Goal: Information Seeking & Learning: Learn about a topic

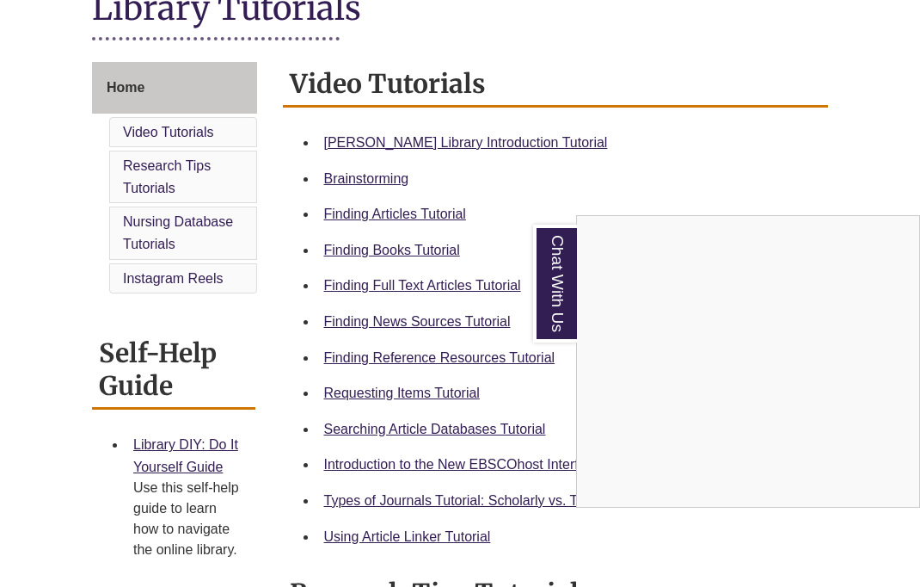
scroll to position [416, 0]
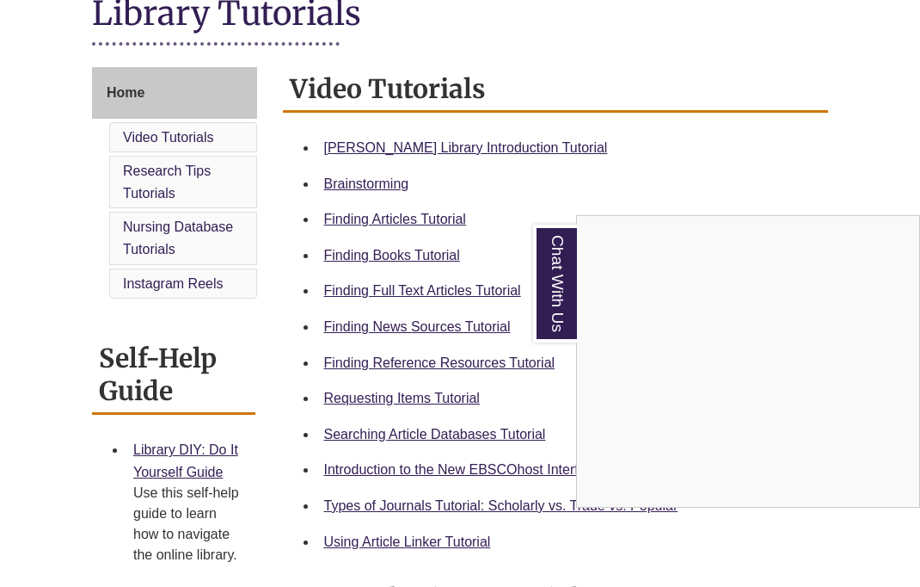
click at [522, 168] on div "Chat With Us" at bounding box center [460, 293] width 920 height 587
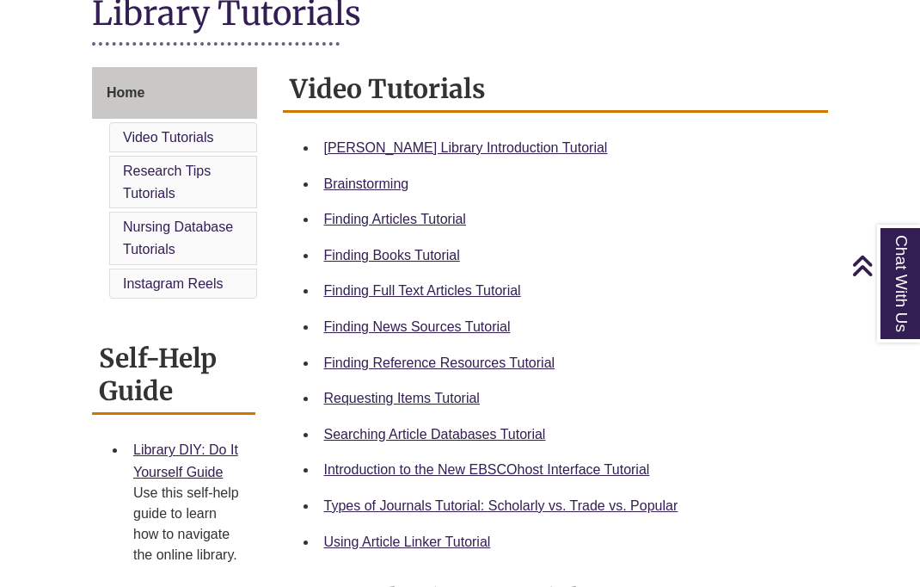
click at [515, 155] on link "[PERSON_NAME] Library Introduction Tutorial" at bounding box center [466, 147] width 284 height 15
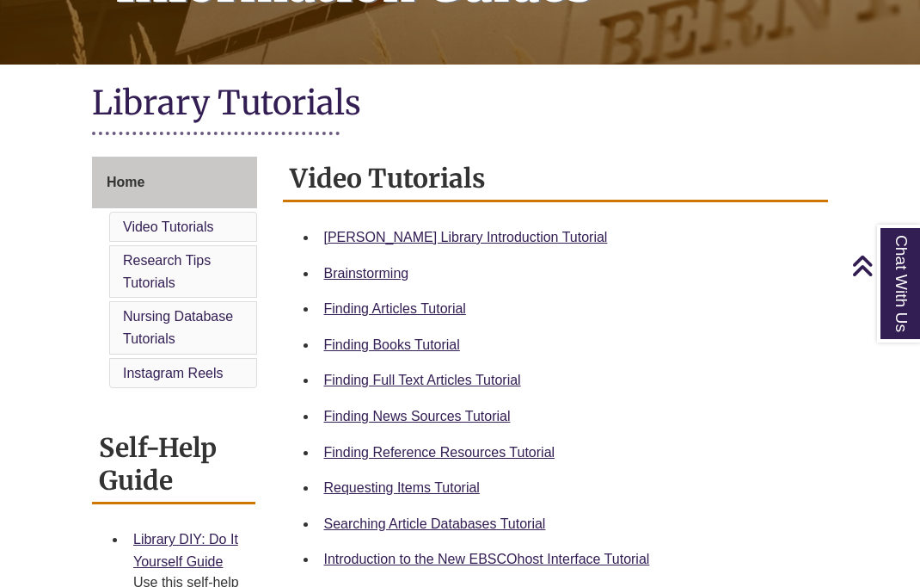
scroll to position [326, 0]
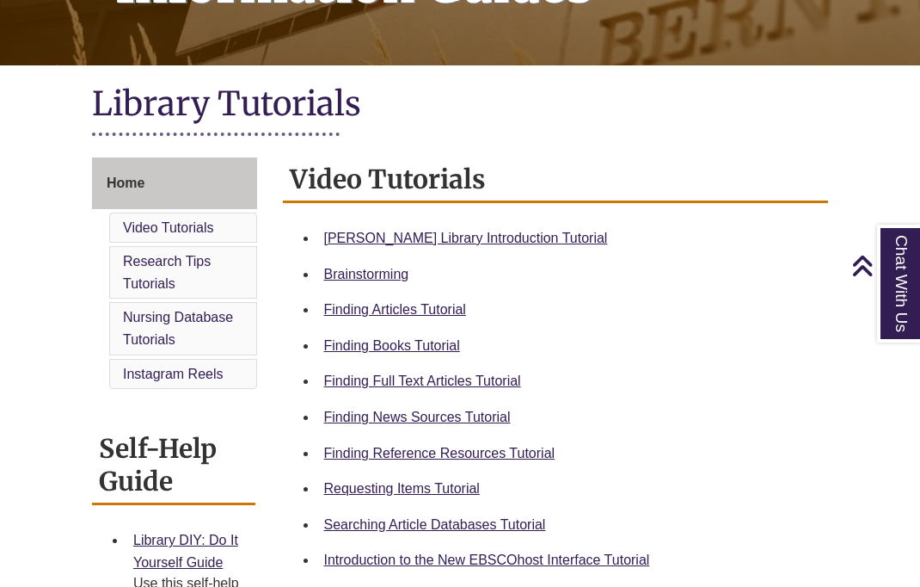
click at [218, 244] on ul "Video Tutorials Research Tips Tutorials Nursing Database Tutorials Instagram Re…" at bounding box center [183, 300] width 148 height 177
click at [229, 235] on li "Video Tutorials" at bounding box center [183, 227] width 148 height 31
click at [187, 229] on link "Video Tutorials" at bounding box center [168, 227] width 91 height 15
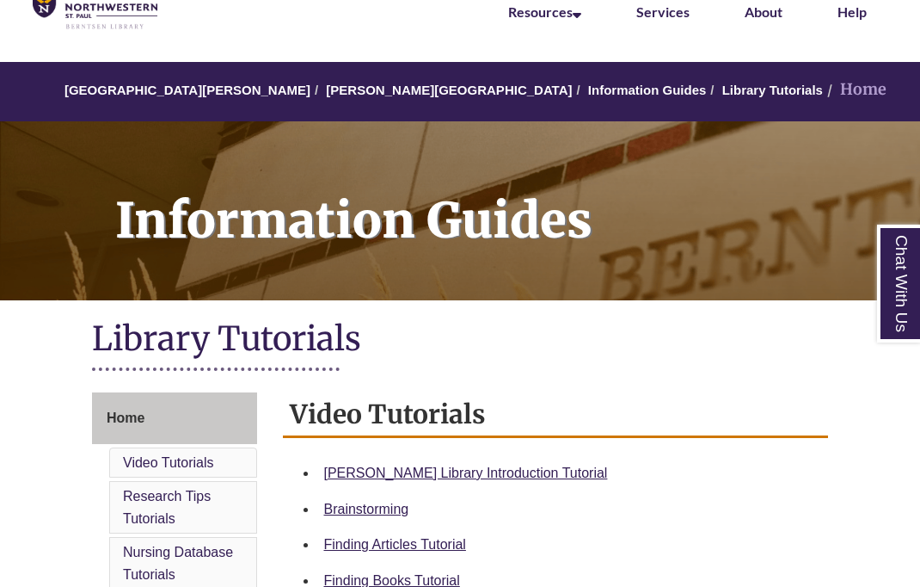
scroll to position [89, 0]
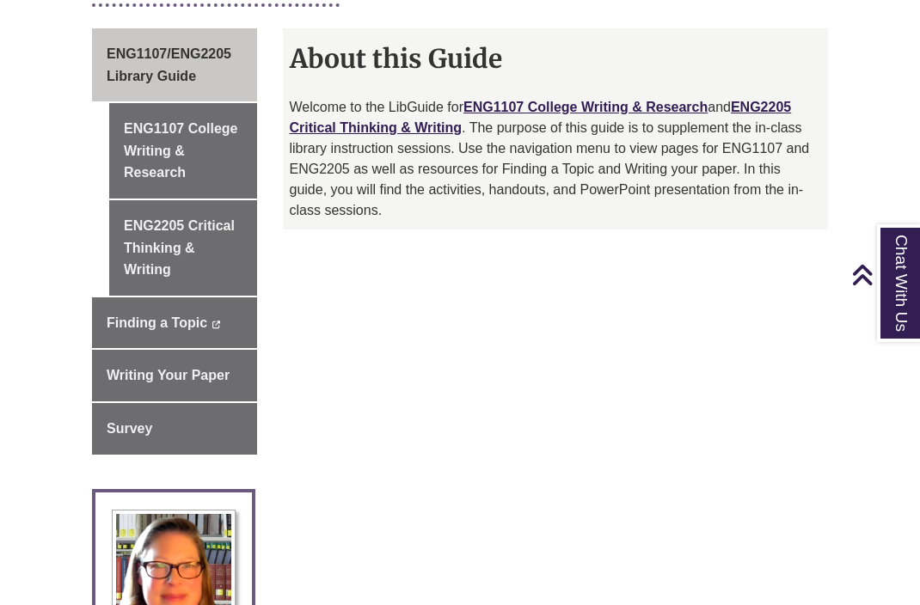
scroll to position [476, 0]
click at [108, 329] on link "Finding a Topic This link opens in a new window This link opens in a new window" at bounding box center [174, 323] width 165 height 52
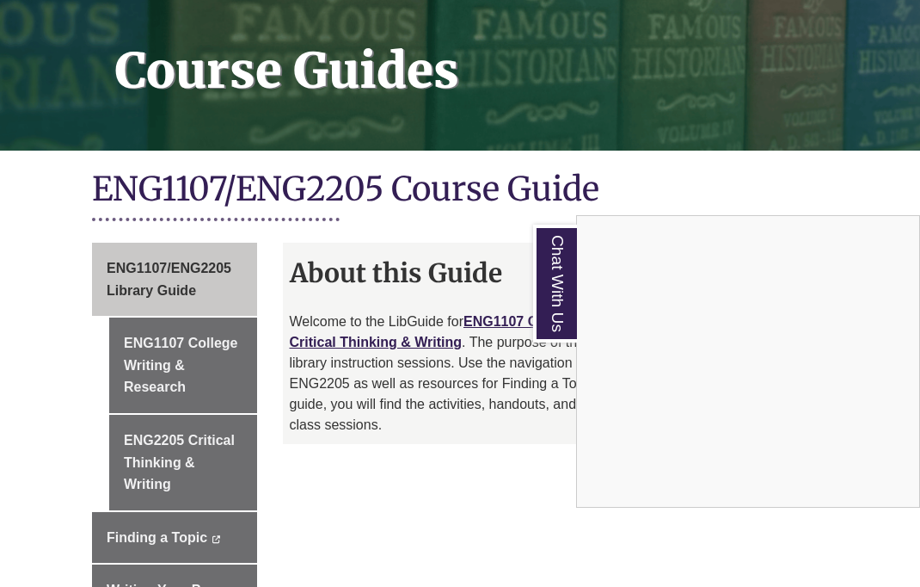
scroll to position [245, 0]
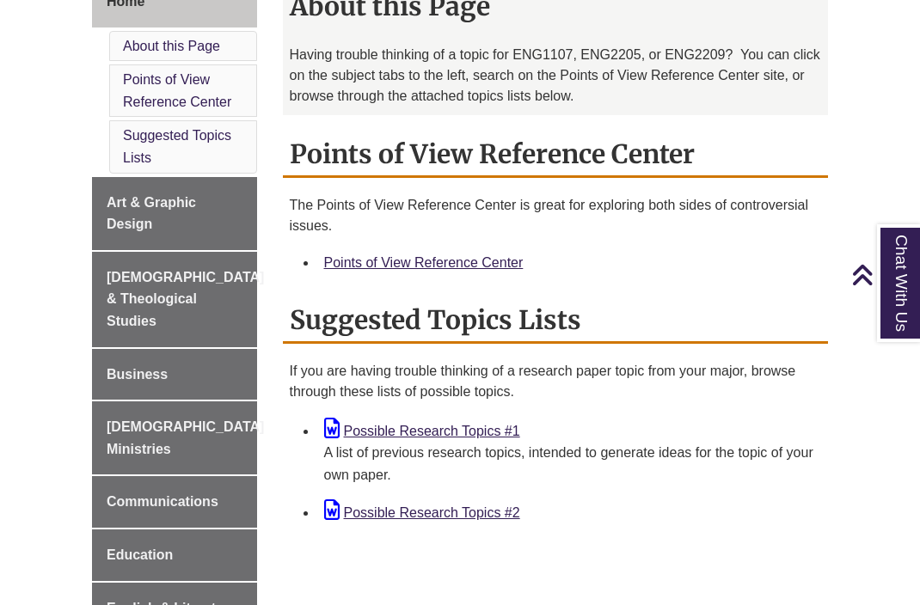
scroll to position [508, 0]
click at [359, 432] on link "Possible Research Topics #1" at bounding box center [422, 430] width 196 height 15
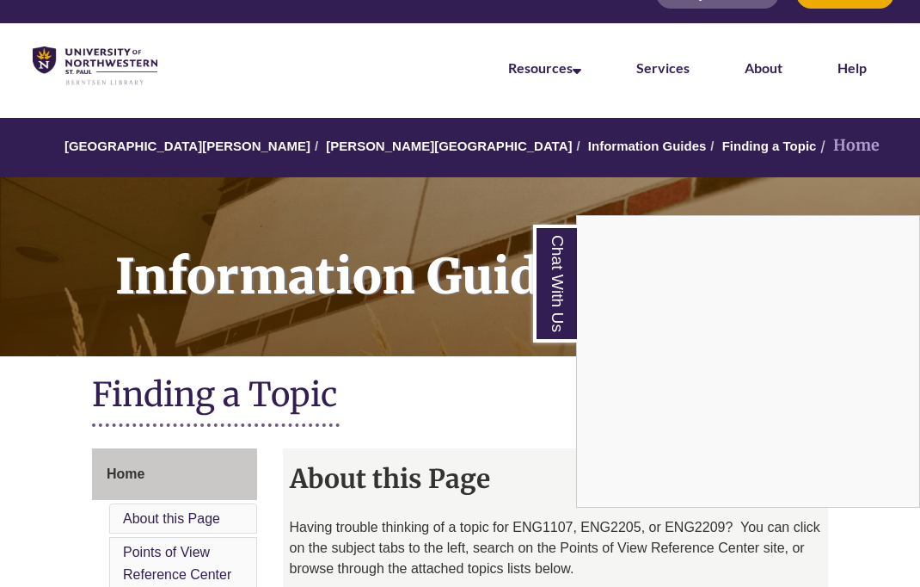
scroll to position [0, 0]
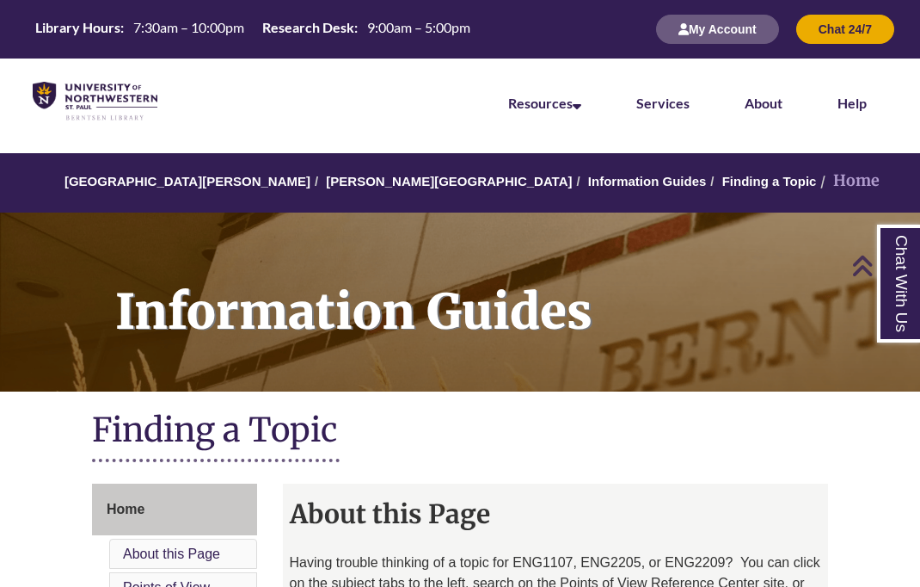
scroll to position [500, 0]
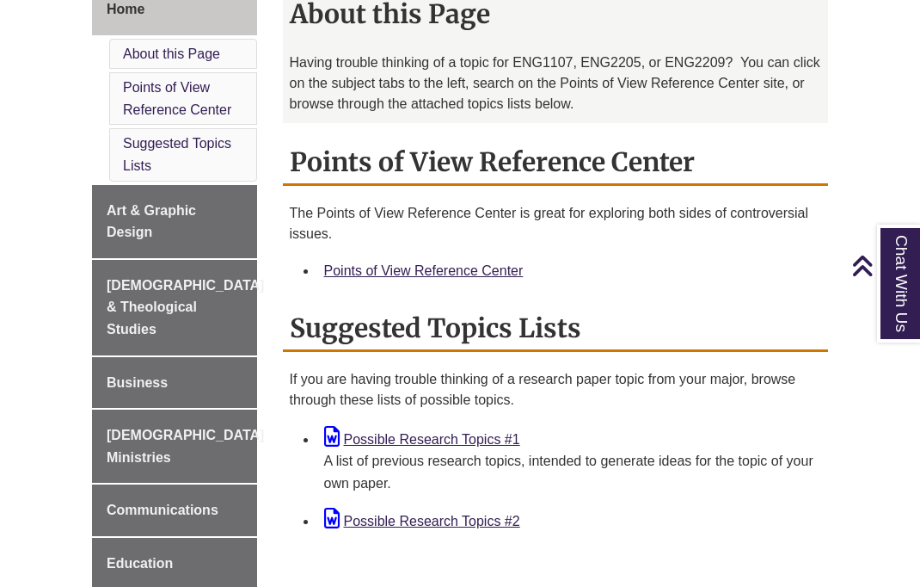
click at [434, 528] on link "Possible Research Topics #2" at bounding box center [422, 520] width 196 height 15
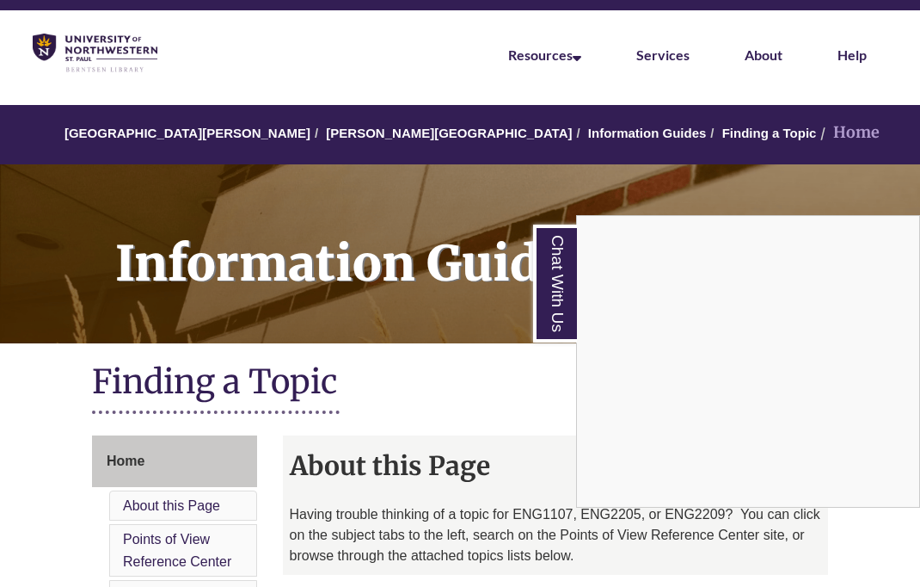
scroll to position [0, 0]
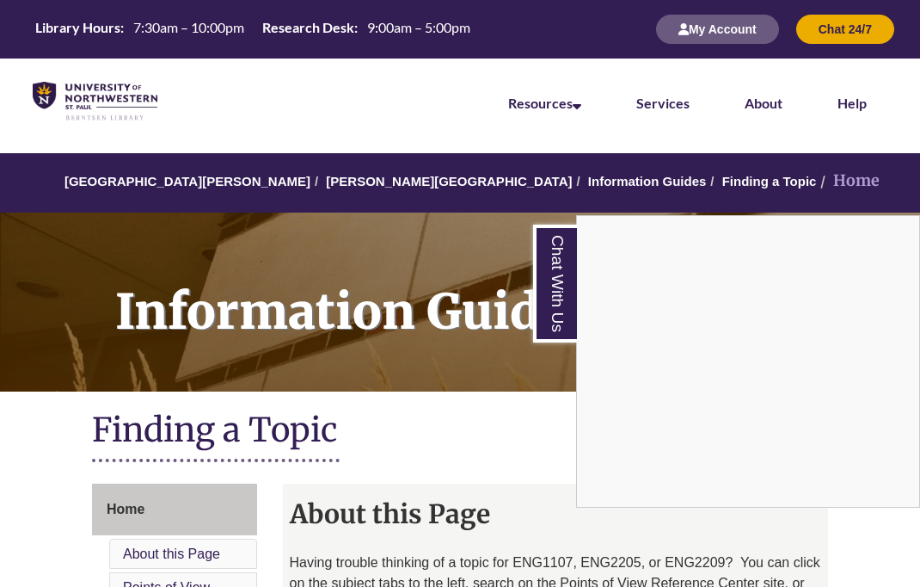
click at [329, 176] on div "Chat With Us" at bounding box center [460, 293] width 920 height 587
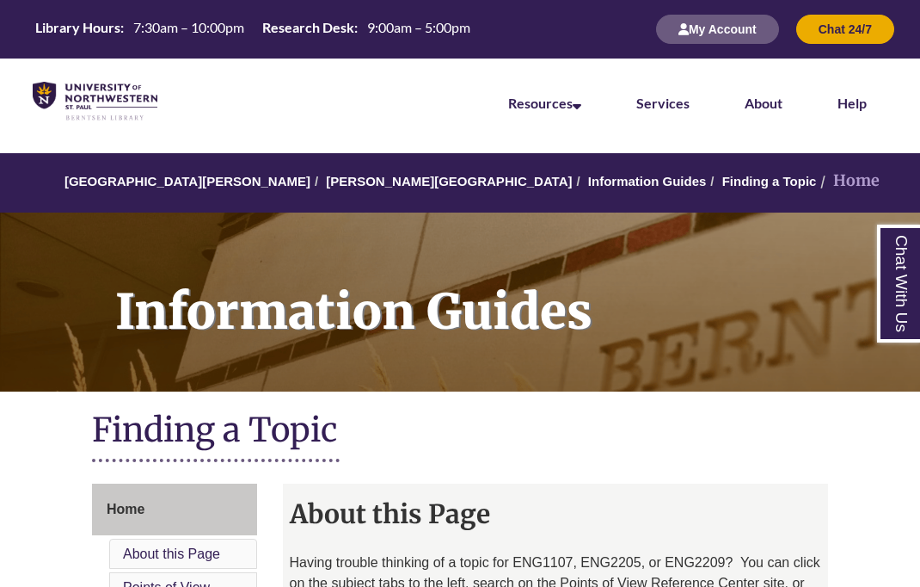
click at [370, 187] on link "[PERSON_NAME][GEOGRAPHIC_DATA]" at bounding box center [449, 181] width 246 height 15
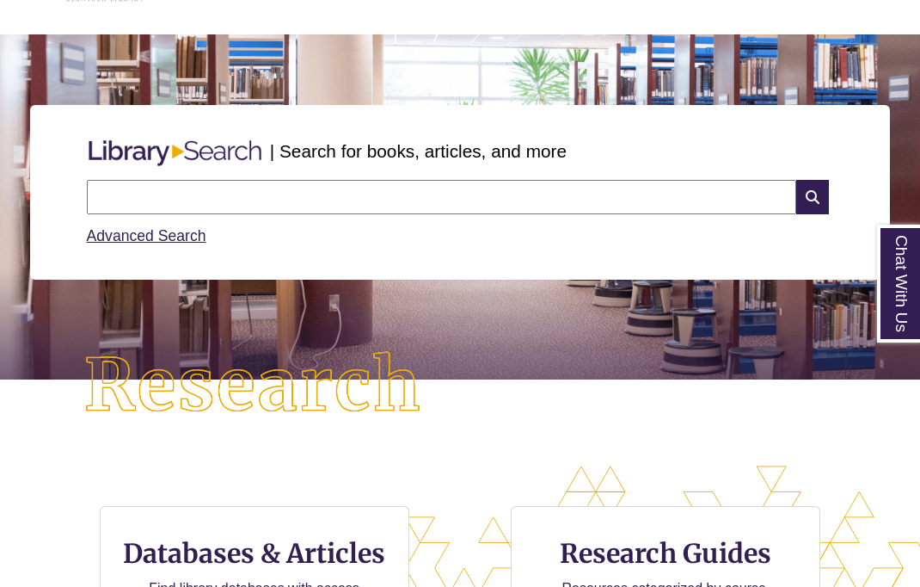
click at [542, 210] on input "text" at bounding box center [442, 197] width 710 height 34
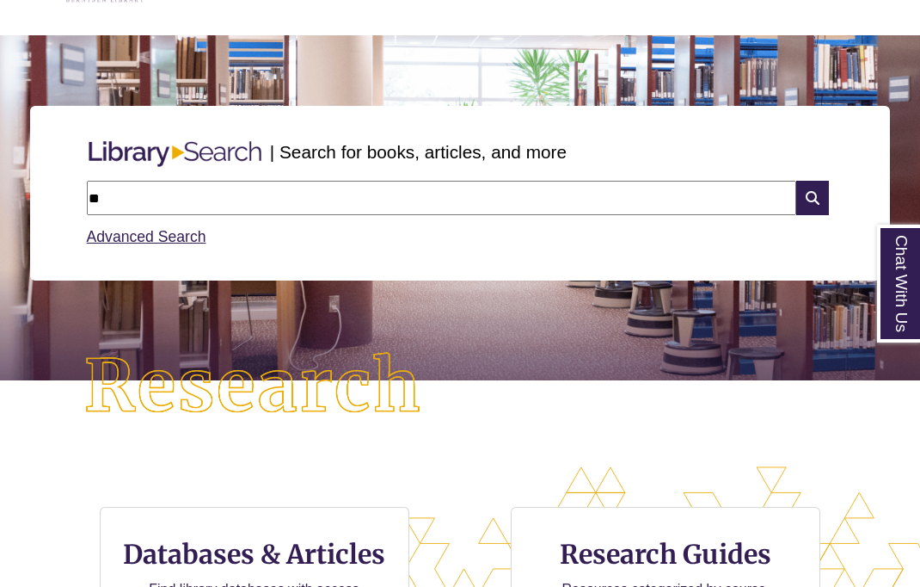
type input "*"
type input "**********"
